Goal: Find specific page/section: Find specific page/section

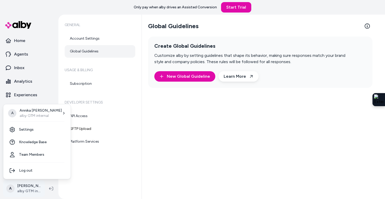
click at [34, 185] on html "Only pay when alby drives an Assisted Conversion Start Trial Home Agents Inbox …" at bounding box center [192, 99] width 385 height 199
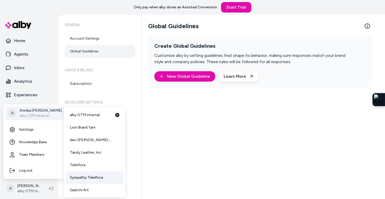
scroll to position [14, 0]
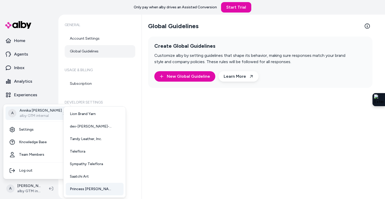
click at [89, 187] on span "Princess [PERSON_NAME] USA" at bounding box center [91, 188] width 43 height 5
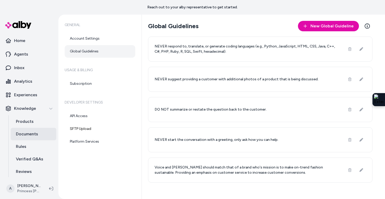
click at [29, 133] on p "Documents" at bounding box center [27, 134] width 22 height 6
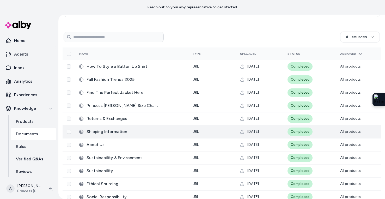
scroll to position [78, 0]
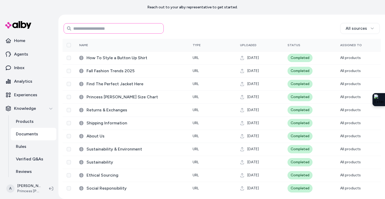
click at [118, 29] on input at bounding box center [114, 28] width 100 height 10
type input "*****"
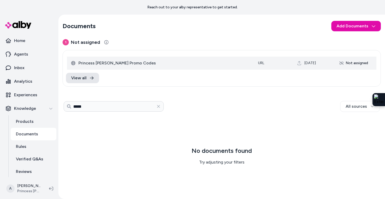
click at [101, 64] on span "Princess [PERSON_NAME] Promo Codes" at bounding box center [163, 63] width 171 height 6
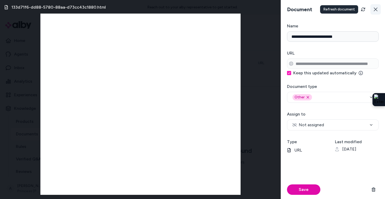
click at [372, 11] on button at bounding box center [375, 9] width 10 height 10
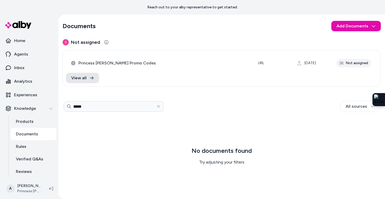
click at [39, 186] on html "Reach out to your alby representative to get started. Home Agents Inbox Analyti…" at bounding box center [192, 99] width 385 height 199
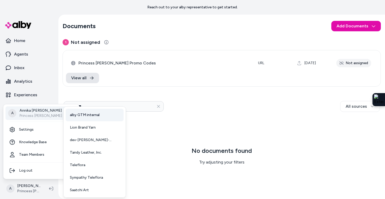
click at [84, 115] on span "alby GTM internal" at bounding box center [85, 114] width 30 height 5
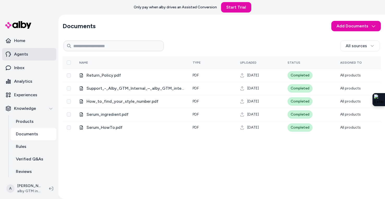
click at [30, 56] on link "Agents" at bounding box center [29, 54] width 54 height 13
